Goal: Answer question/provide support

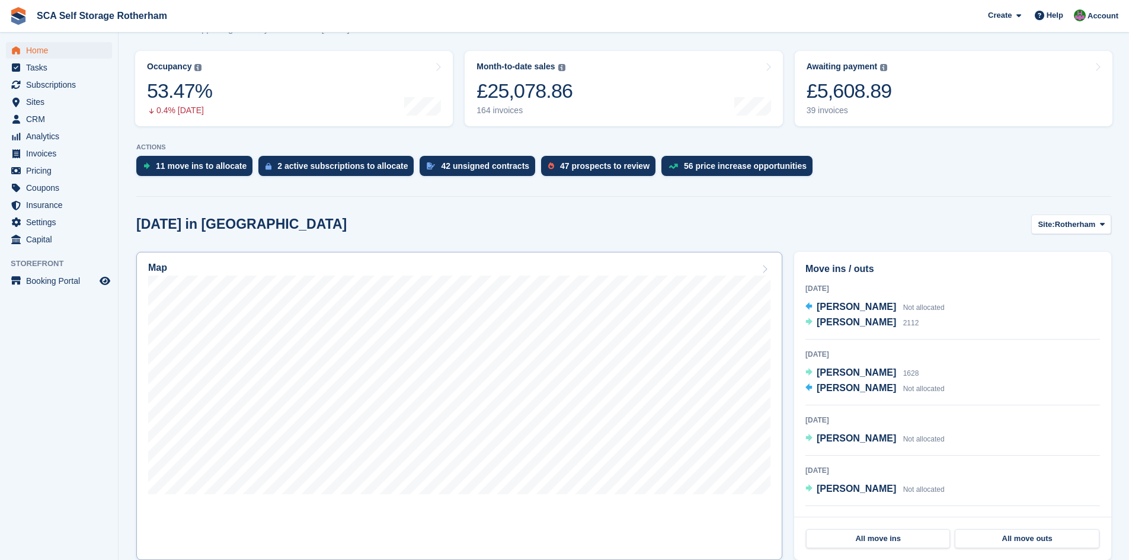
scroll to position [148, 0]
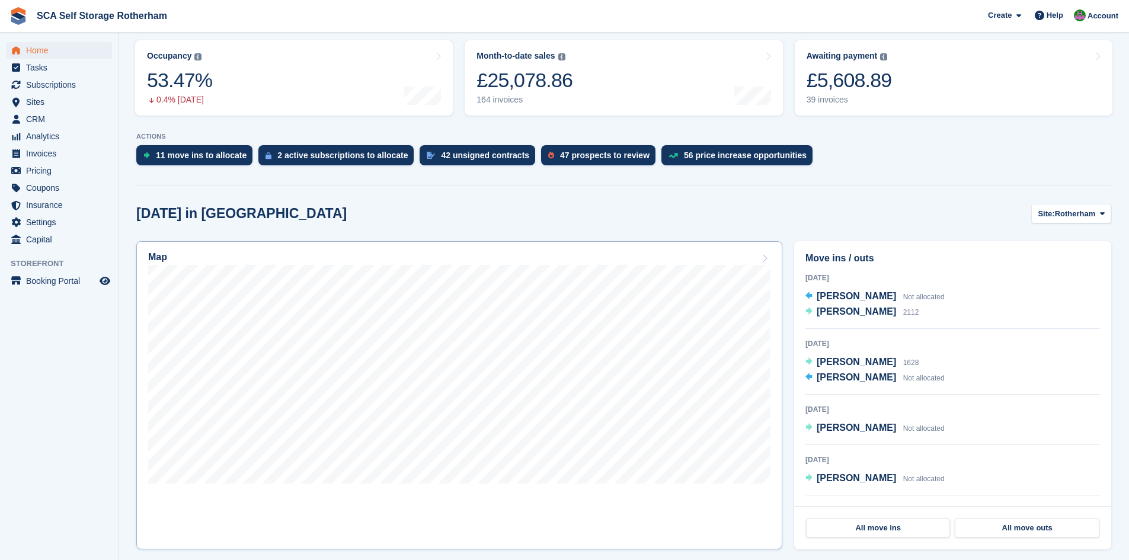
click at [691, 250] on link "Map" at bounding box center [459, 395] width 646 height 308
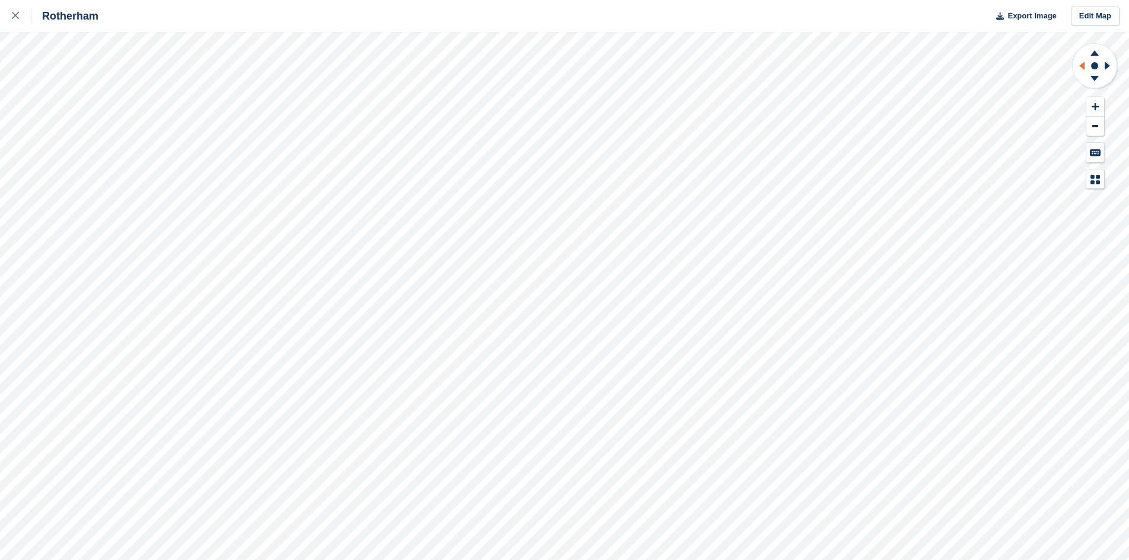
click at [1085, 66] on icon at bounding box center [1080, 65] width 15 height 31
click at [1095, 81] on icon at bounding box center [1094, 80] width 31 height 15
click at [1082, 69] on icon at bounding box center [1080, 65] width 15 height 31
click at [1100, 52] on icon at bounding box center [1094, 51] width 31 height 15
click at [1085, 67] on icon at bounding box center [1081, 66] width 5 height 8
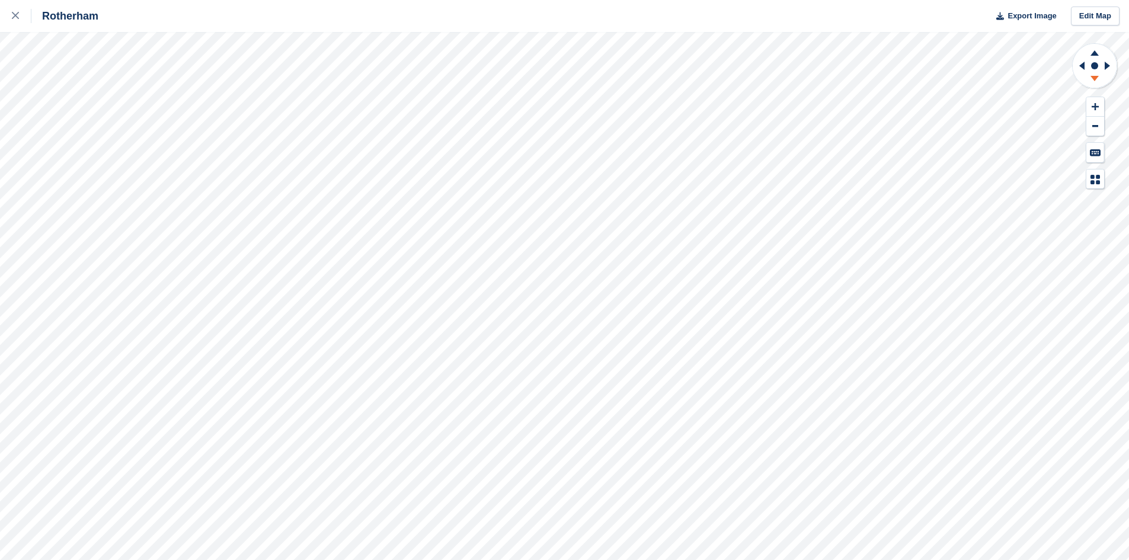
click at [1097, 87] on icon at bounding box center [1094, 80] width 31 height 15
click at [1106, 67] on icon at bounding box center [1107, 66] width 5 height 8
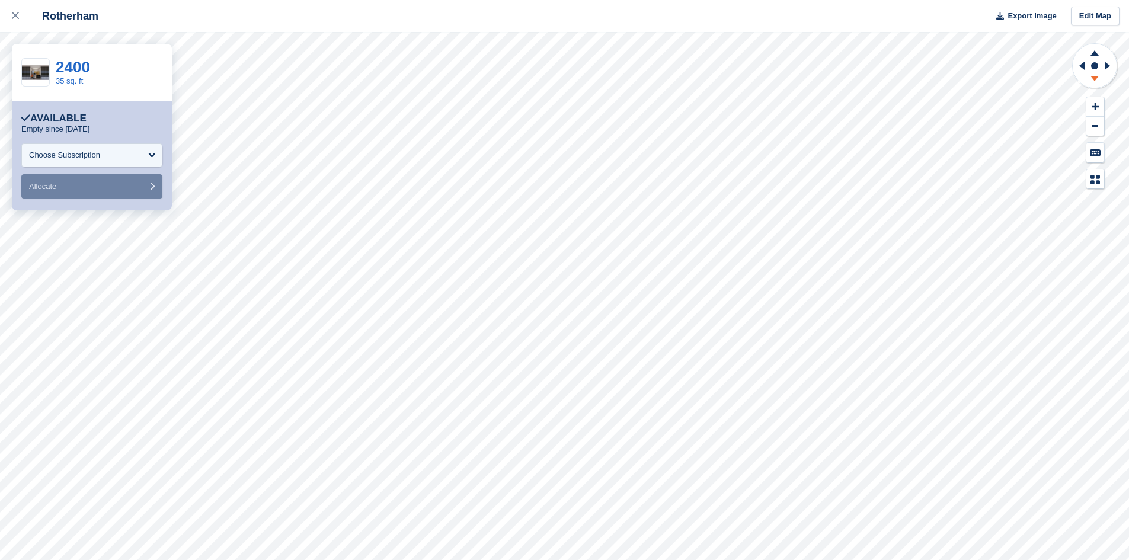
click at [1096, 79] on icon at bounding box center [1095, 78] width 8 height 5
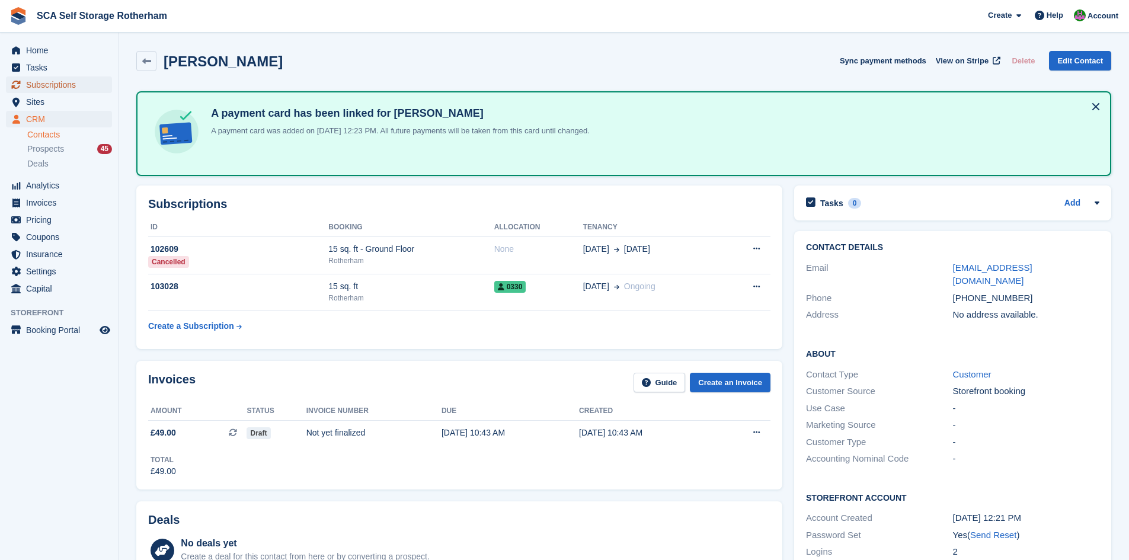
click at [56, 82] on span "Subscriptions" at bounding box center [61, 84] width 71 height 17
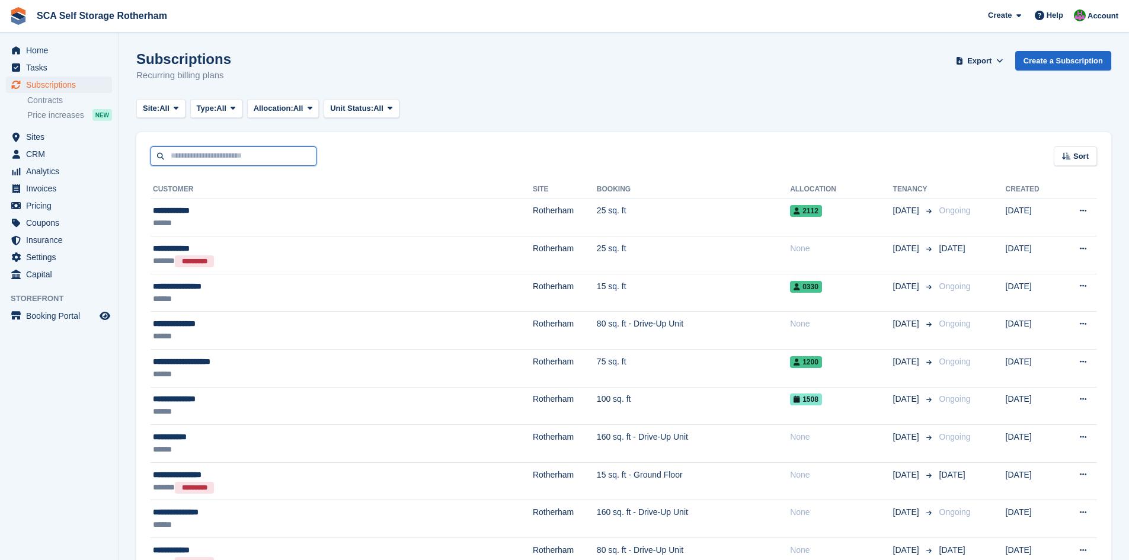
drag, startPoint x: 213, startPoint y: 158, endPoint x: 216, endPoint y: 151, distance: 8.1
click at [213, 158] on input "text" at bounding box center [234, 156] width 166 height 20
type input "******"
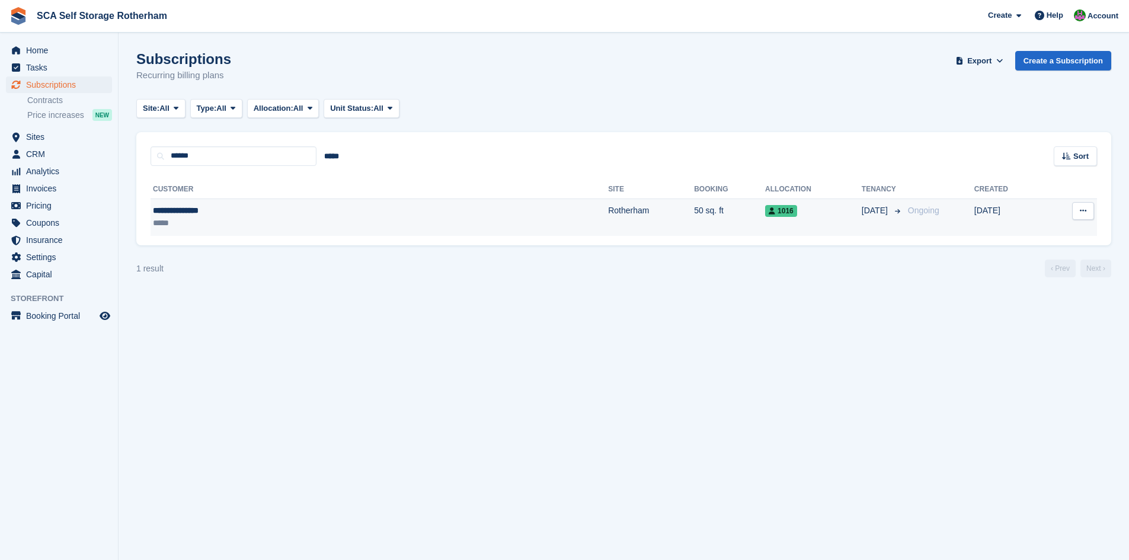
click at [608, 223] on td "Rotherham" at bounding box center [651, 217] width 86 height 37
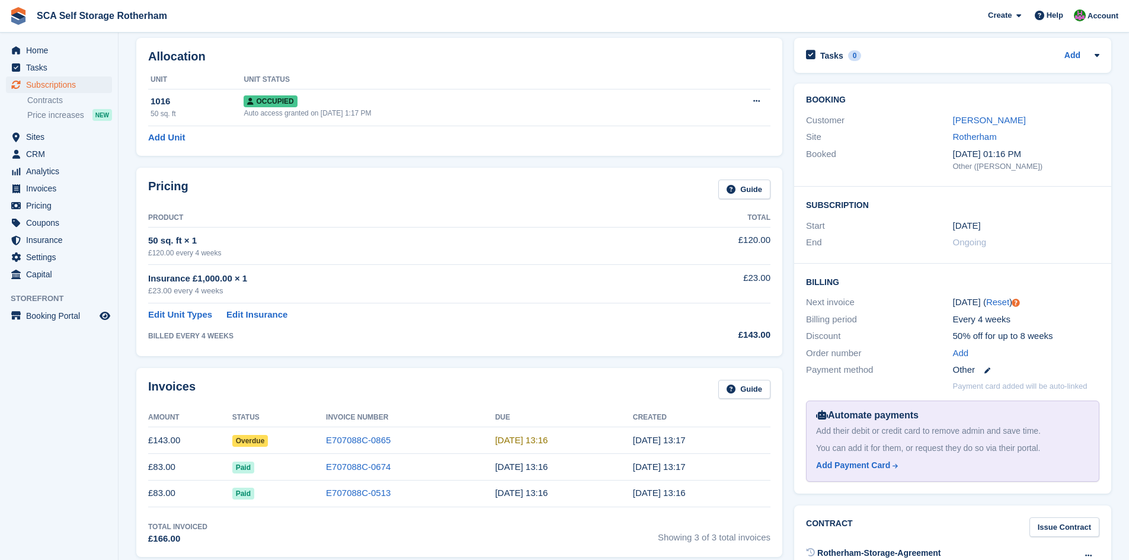
scroll to position [59, 0]
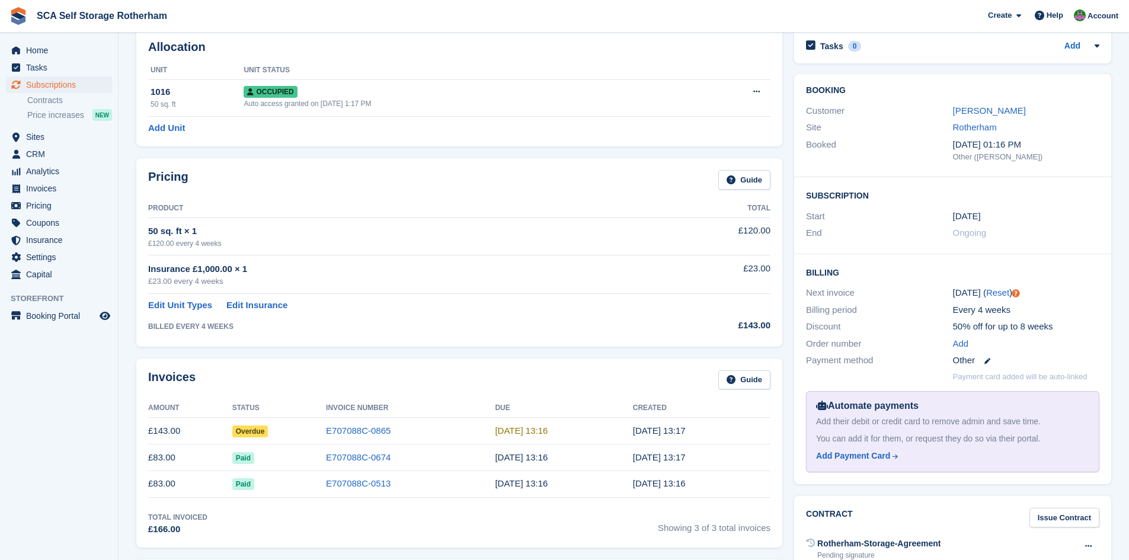
click at [293, 174] on div "Pricing Guide" at bounding box center [459, 183] width 622 height 27
click at [276, 190] on div "Pricing Guide" at bounding box center [459, 183] width 622 height 27
click at [190, 305] on link "Edit Unit Types" at bounding box center [180, 306] width 64 height 14
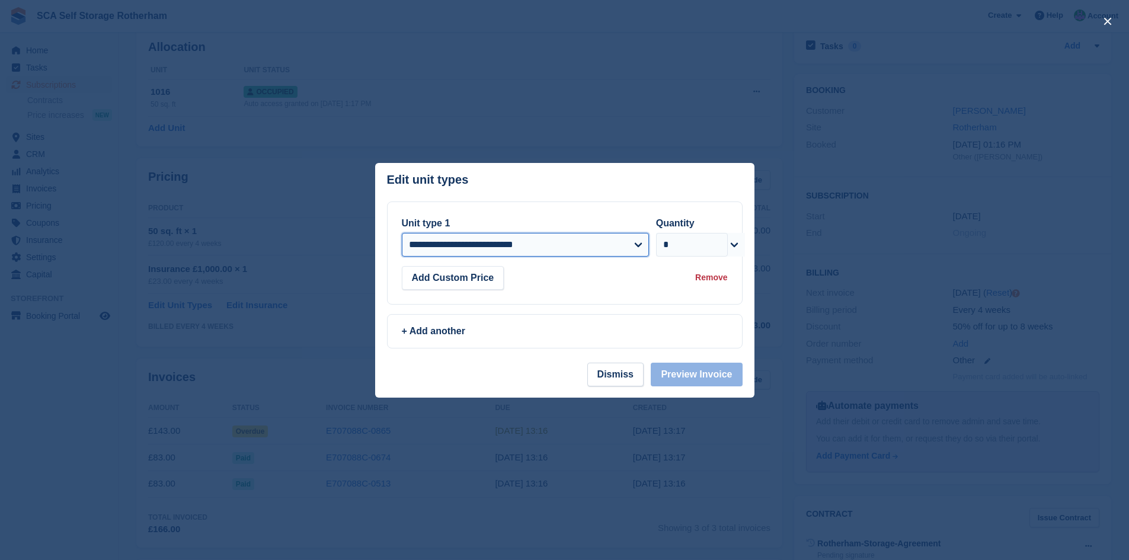
click at [497, 251] on select "**********" at bounding box center [525, 245] width 247 height 24
click at [520, 203] on div "**********" at bounding box center [565, 253] width 354 height 102
click at [622, 378] on button "Dismiss" at bounding box center [615, 375] width 56 height 24
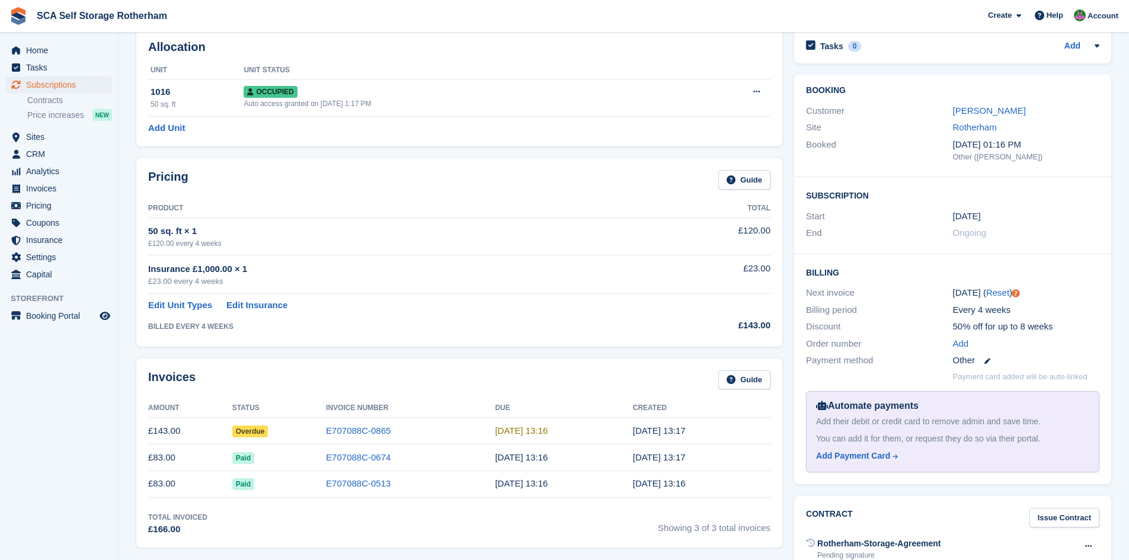
click at [458, 254] on td "50 sq. ft × 1 £120.00 every 4 weeks" at bounding box center [401, 236] width 506 height 37
click at [1012, 110] on link "[PERSON_NAME]" at bounding box center [989, 111] width 73 height 10
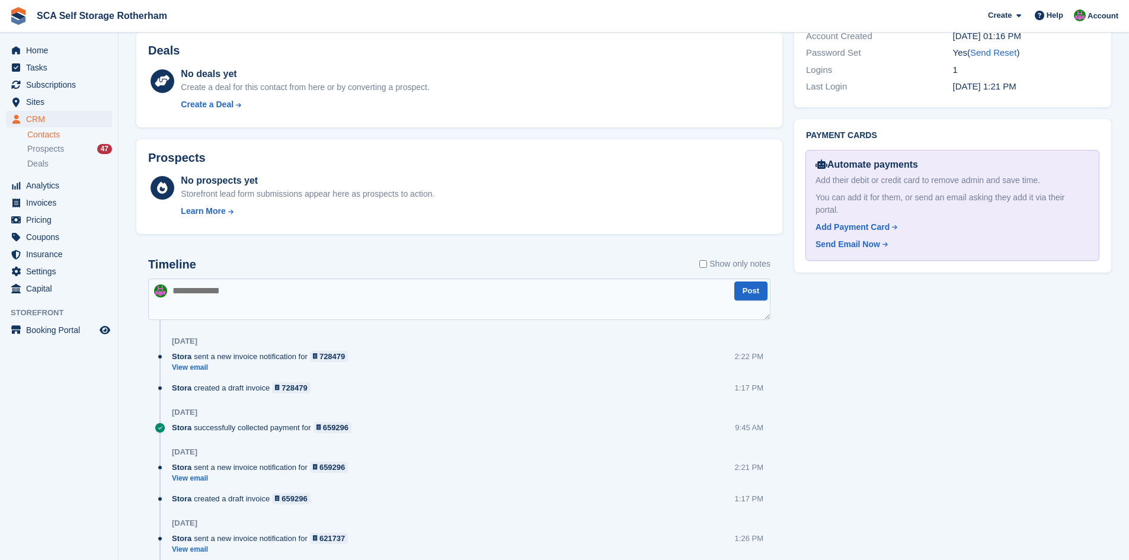
scroll to position [504, 0]
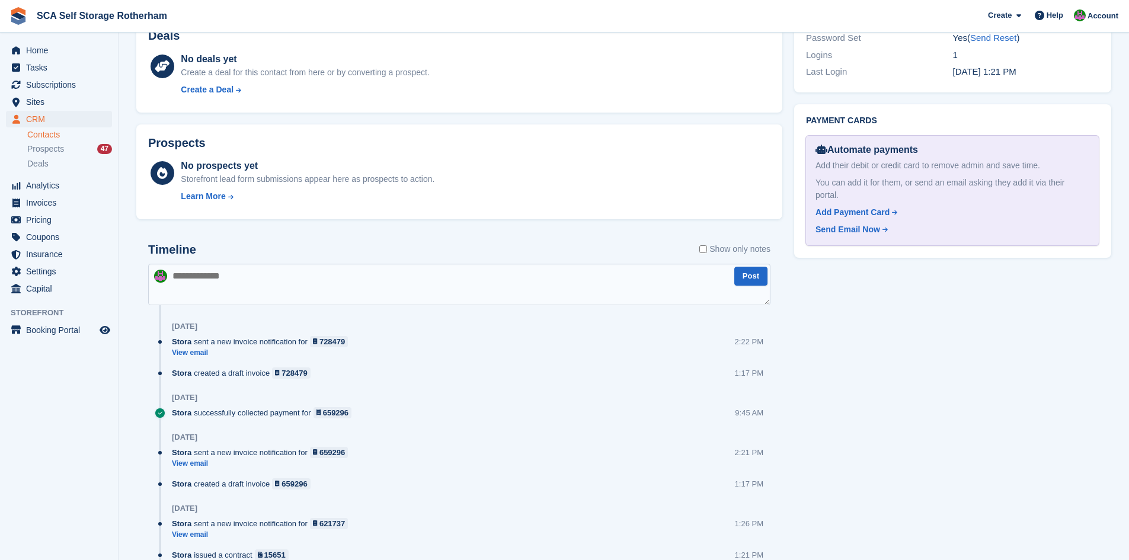
click at [318, 279] on textarea at bounding box center [459, 284] width 622 height 41
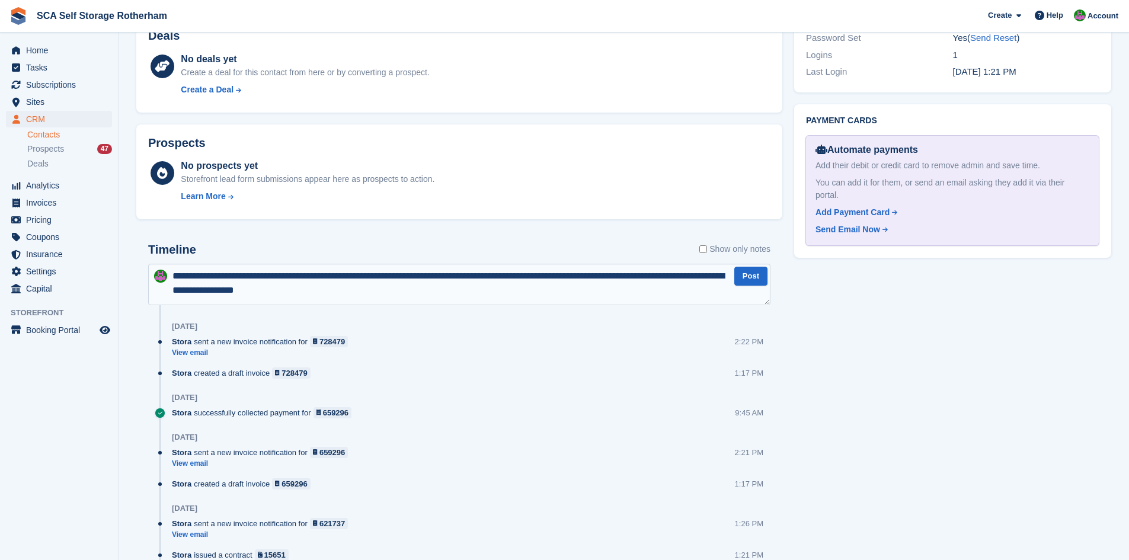
type textarea "**********"
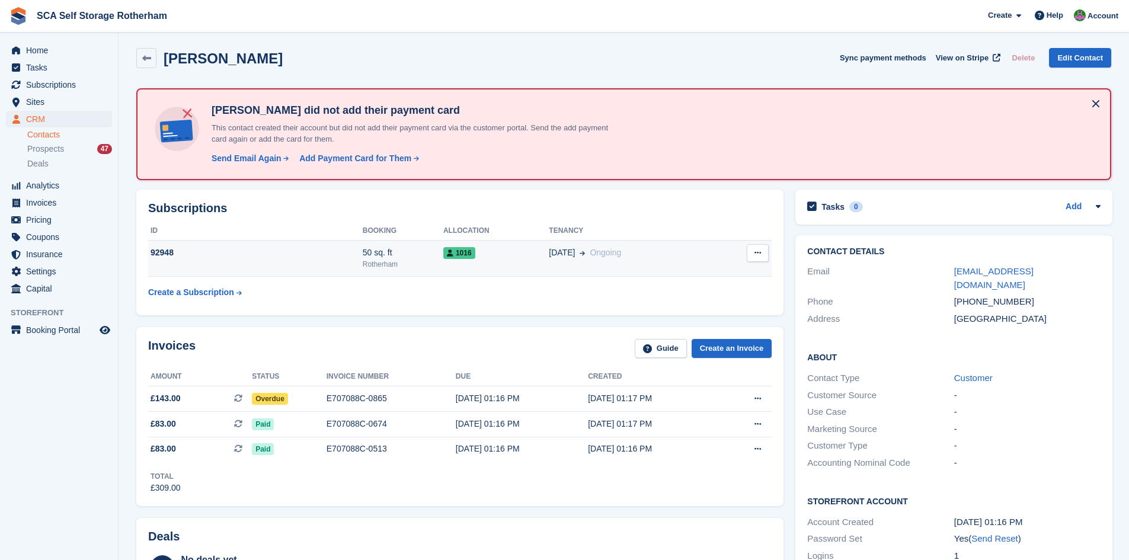
scroll to position [0, 0]
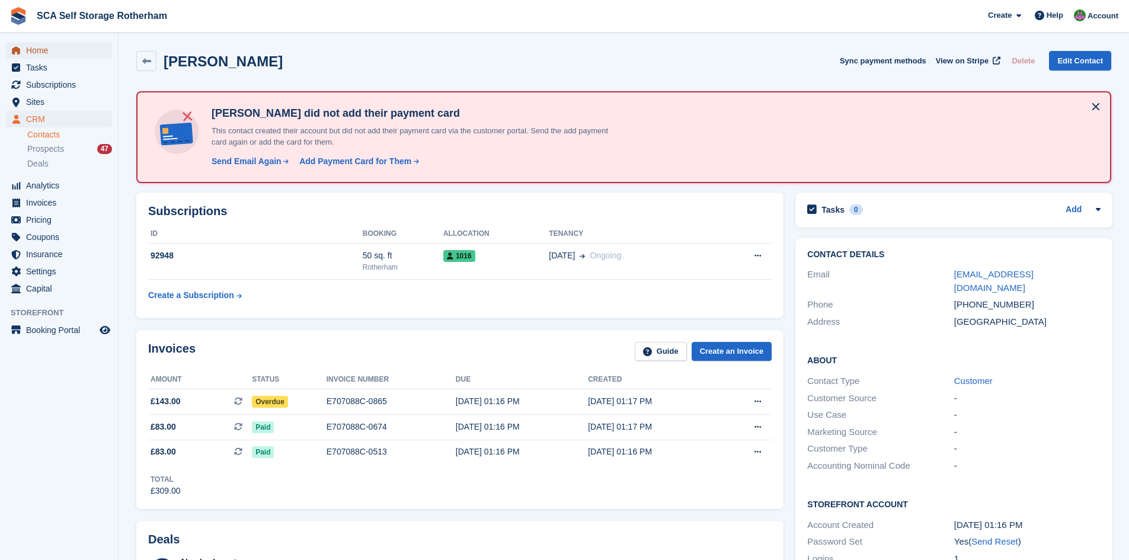
click at [43, 49] on span "Home" at bounding box center [61, 50] width 71 height 17
